Goal: Check status: Check status

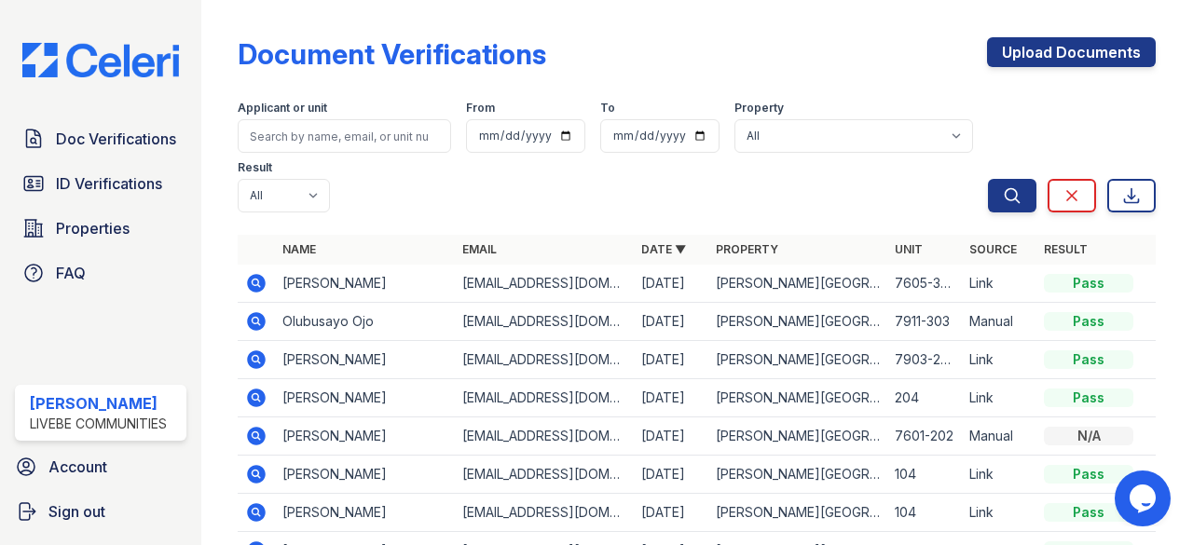
click at [421, 182] on div "Applicant or unit From To Property All Glen Oaks Apartments Result All Pass Cau…" at bounding box center [613, 152] width 750 height 119
click at [83, 133] on span "Doc Verifications" at bounding box center [116, 139] width 120 height 22
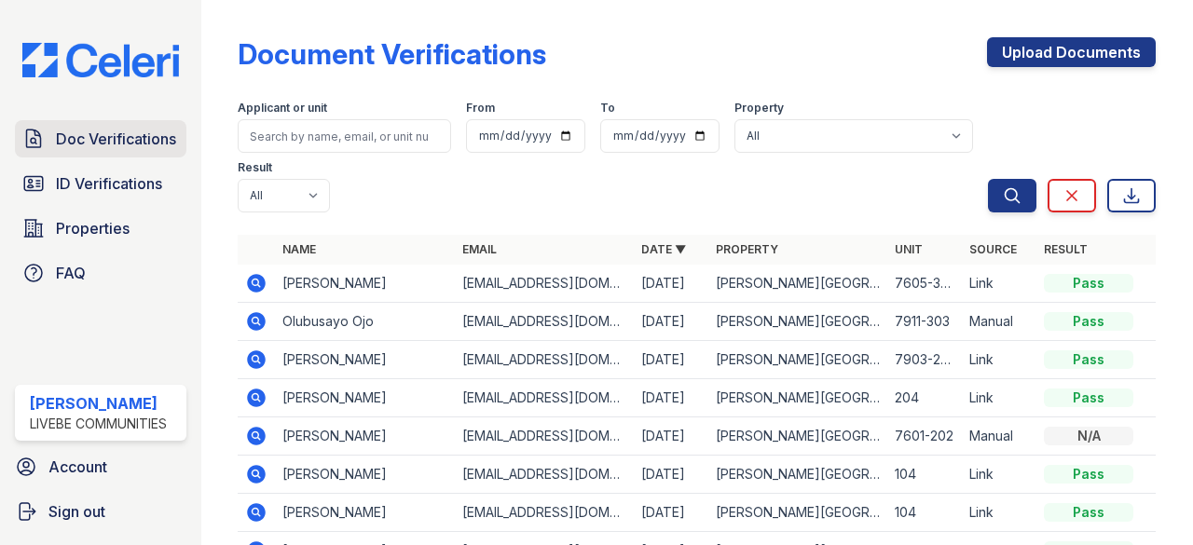
click at [133, 123] on link "Doc Verifications" at bounding box center [101, 138] width 172 height 37
click at [252, 282] on icon at bounding box center [257, 283] width 19 height 19
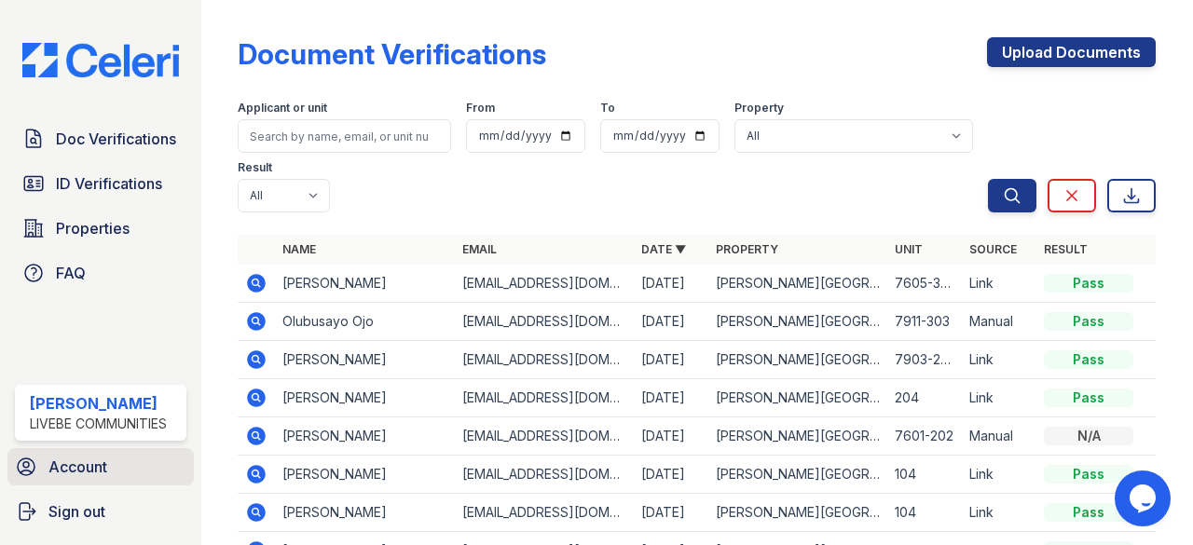
click at [103, 473] on span "Account" at bounding box center [77, 467] width 59 height 22
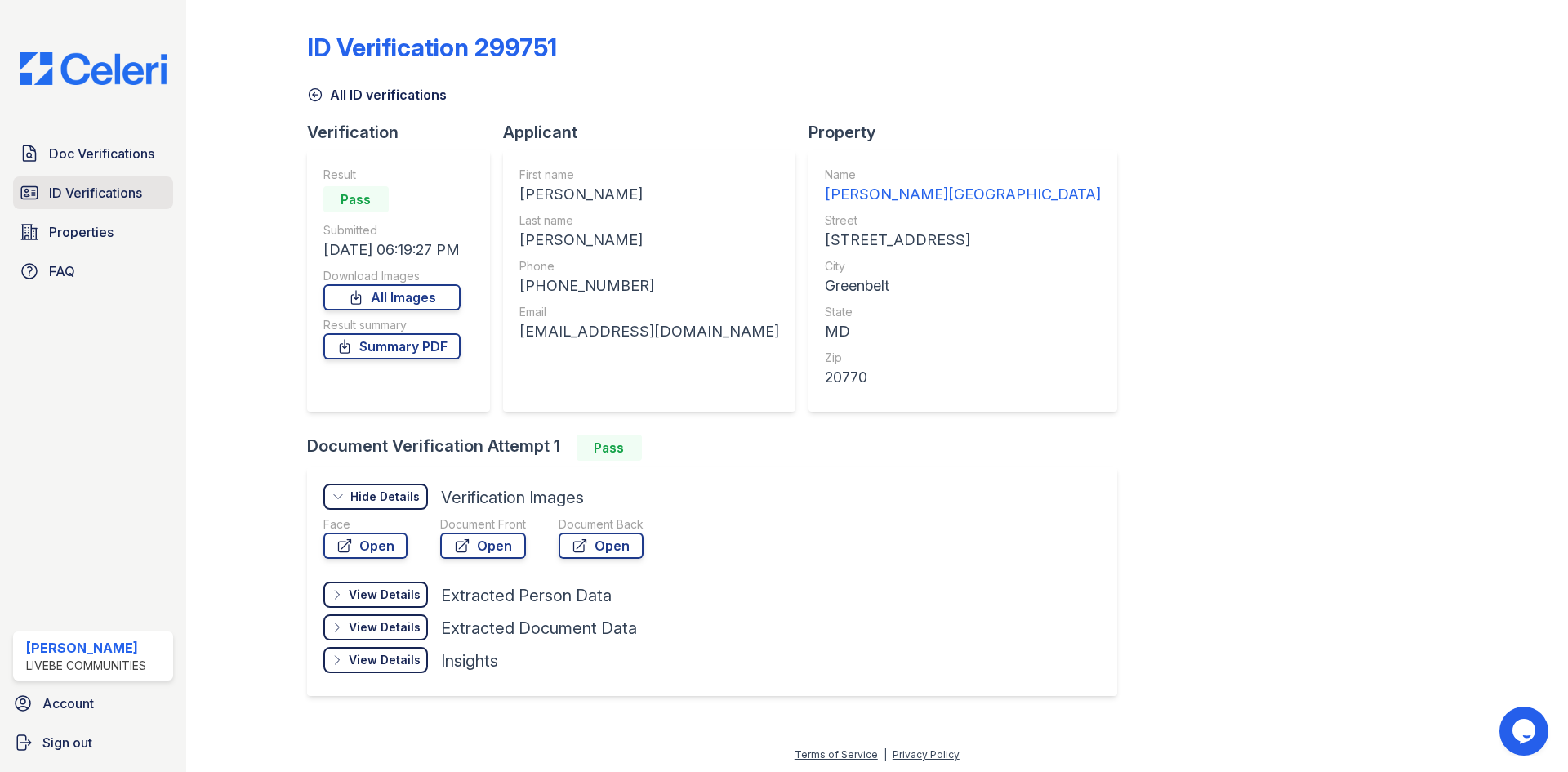
click at [93, 199] on span "ID Verifications" at bounding box center [95, 193] width 93 height 19
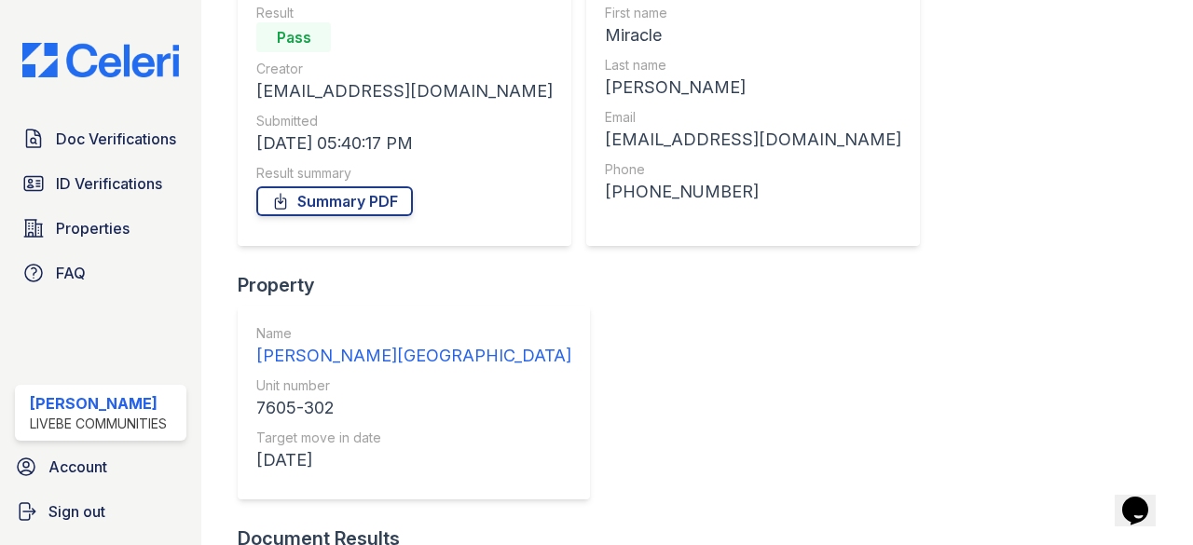
scroll to position [330, 0]
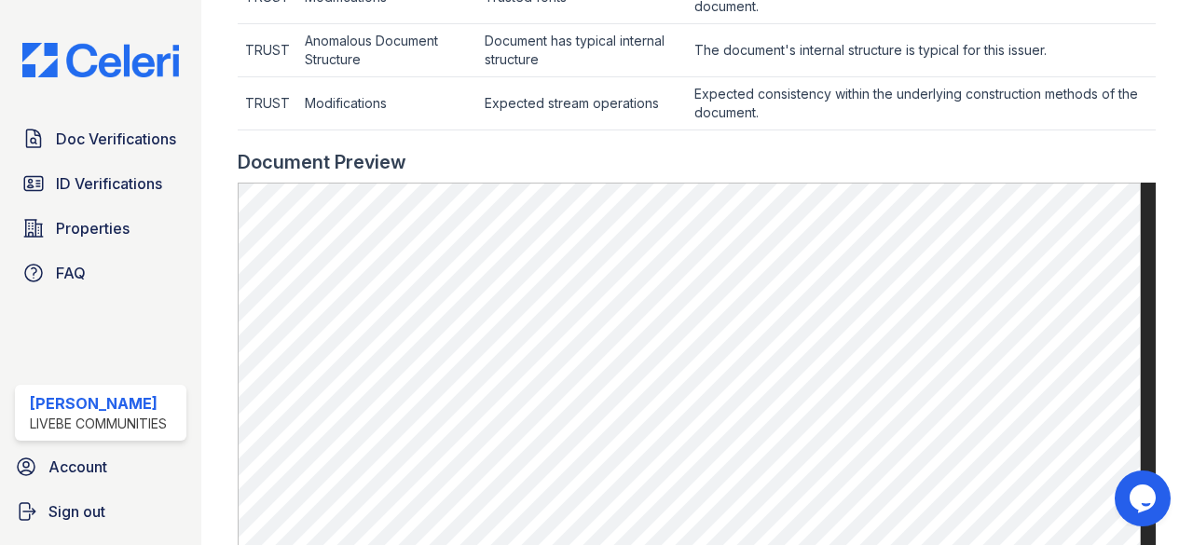
scroll to position [932, 0]
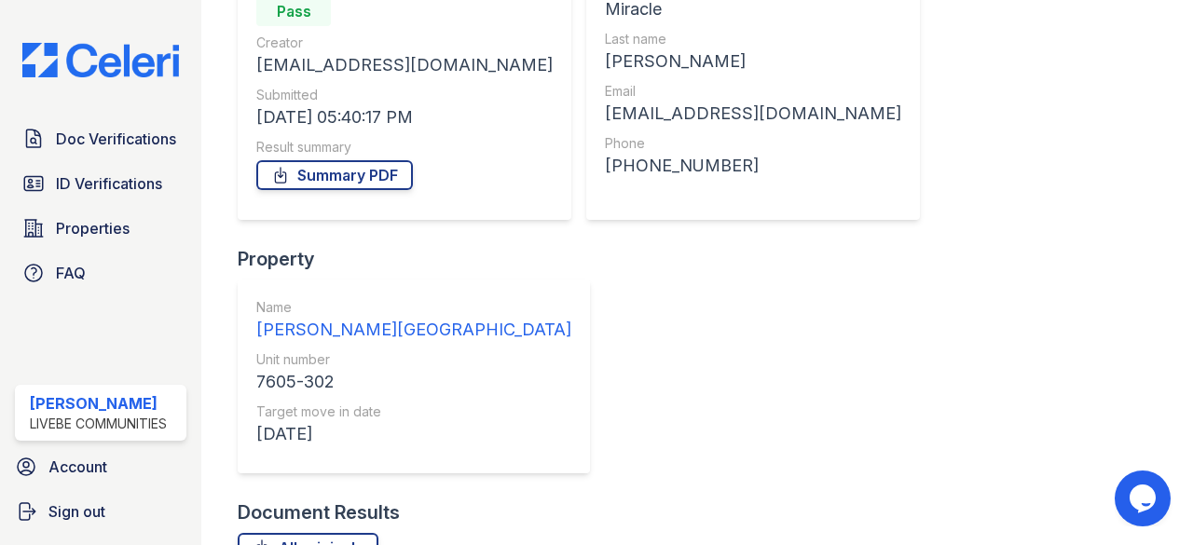
scroll to position [280, 0]
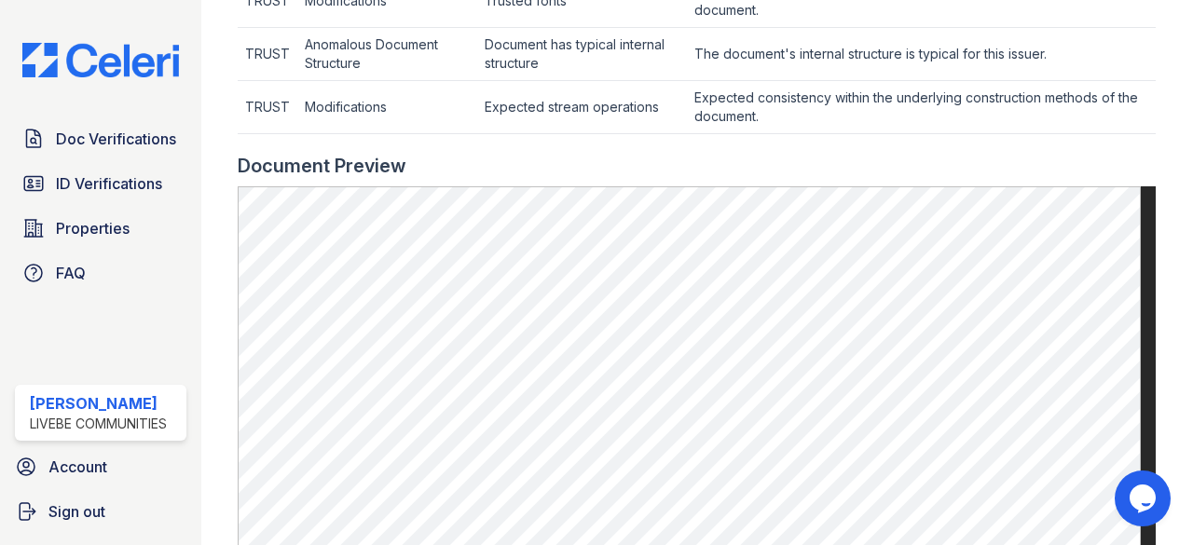
scroll to position [746, 0]
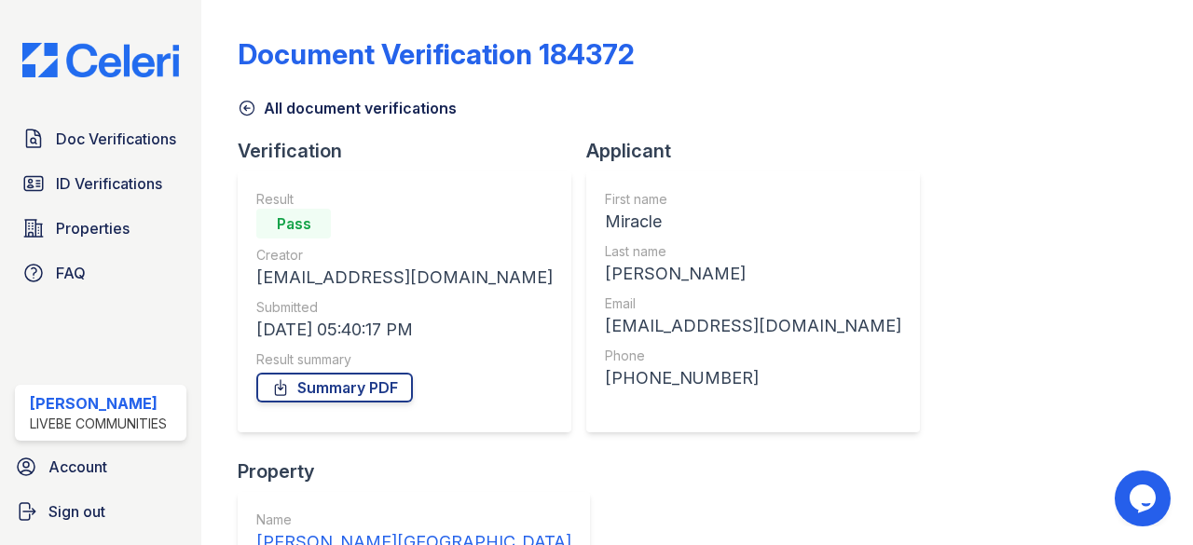
scroll to position [186, 0]
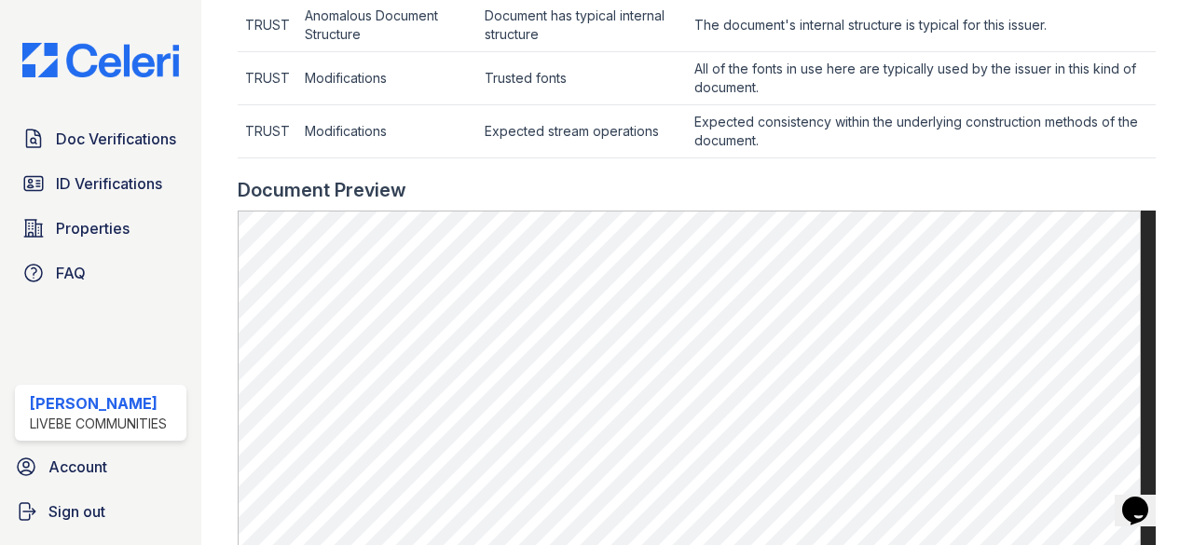
scroll to position [746, 0]
